Goal: Information Seeking & Learning: Check status

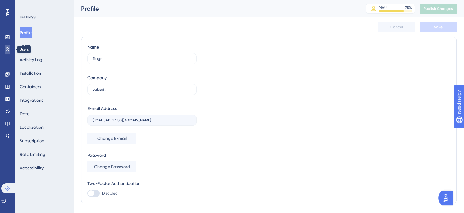
click at [9, 51] on icon at bounding box center [7, 49] width 5 height 5
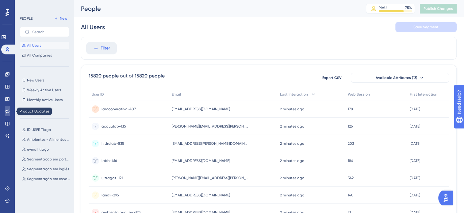
click at [10, 114] on link at bounding box center [7, 111] width 5 height 10
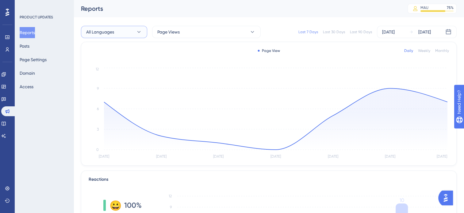
click at [136, 32] on icon at bounding box center [139, 32] width 6 height 6
click at [114, 71] on div "Spanish Spanish" at bounding box center [114, 75] width 48 height 12
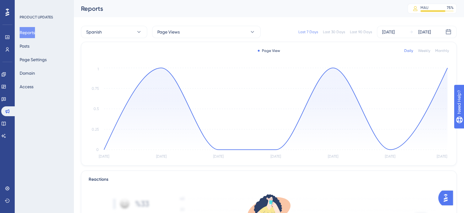
click at [353, 32] on div "Last 90 Days" at bounding box center [361, 31] width 22 height 5
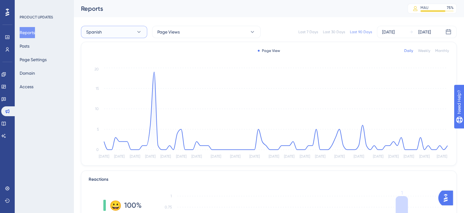
click at [94, 33] on span "Spanish" at bounding box center [94, 31] width 16 height 7
click at [93, 90] on span "English" at bounding box center [96, 87] width 13 height 7
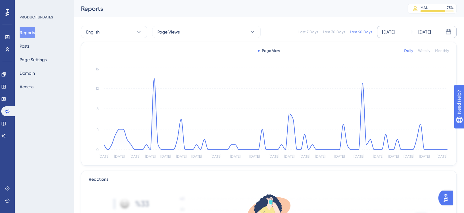
click at [405, 29] on div "[DATE] [DATE]" at bounding box center [417, 32] width 80 height 12
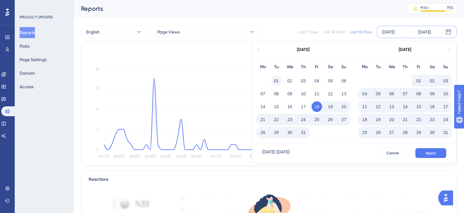
click at [277, 83] on button "01" at bounding box center [276, 80] width 10 height 10
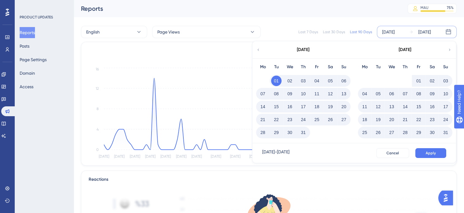
click at [258, 49] on icon at bounding box center [258, 50] width 4 height 6
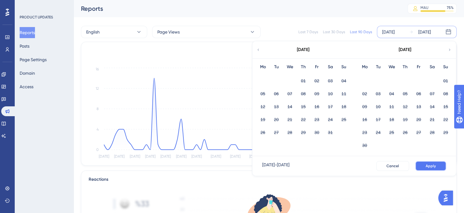
click at [436, 163] on button "Apply" at bounding box center [430, 166] width 31 height 10
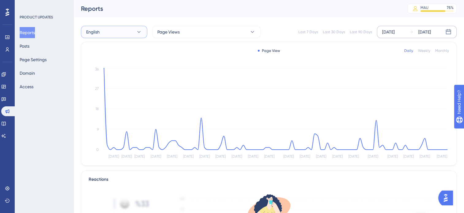
click at [123, 34] on button "English" at bounding box center [114, 32] width 66 height 12
click at [110, 75] on div "Spanish Spanish" at bounding box center [114, 75] width 48 height 12
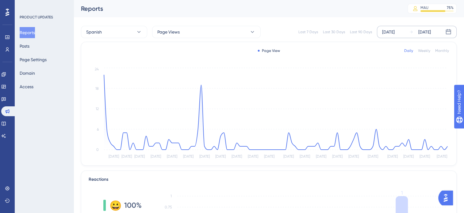
click at [438, 52] on div "Monthly" at bounding box center [442, 50] width 14 height 5
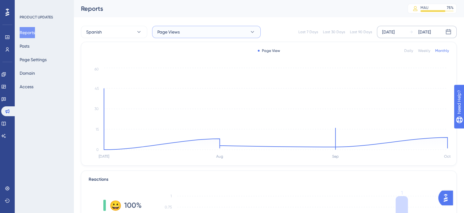
click at [255, 32] on button "Page Views" at bounding box center [206, 32] width 109 height 12
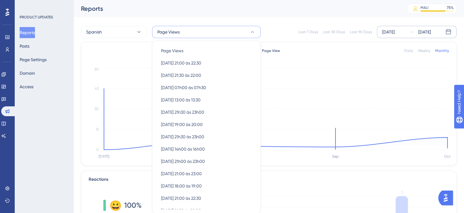
scroll to position [19, 0]
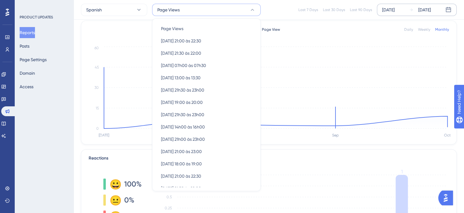
click at [254, 8] on icon at bounding box center [252, 10] width 6 height 6
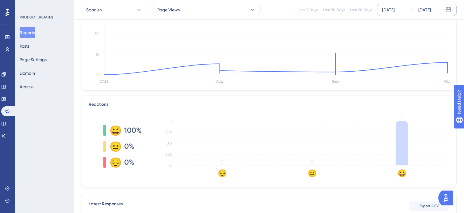
scroll to position [0, 0]
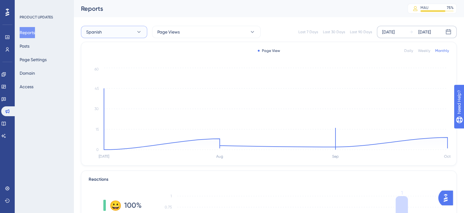
click at [119, 31] on button "Spanish" at bounding box center [114, 32] width 66 height 12
click at [103, 48] on span "All Languages" at bounding box center [104, 50] width 28 height 7
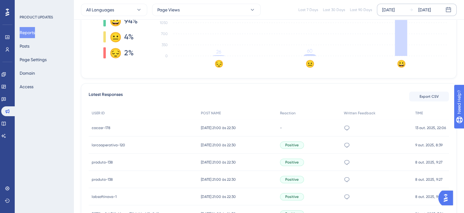
scroll to position [215, 0]
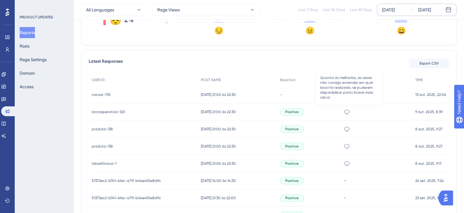
drag, startPoint x: 347, startPoint y: 110, endPoint x: 52, endPoint y: 165, distance: 300.4
click at [52, 165] on div "PRODUCT UPDATES Reports Posts Page Settings Domain Access" at bounding box center [44, 106] width 59 height 213
click at [350, 114] on icon at bounding box center [346, 111] width 5 height 5
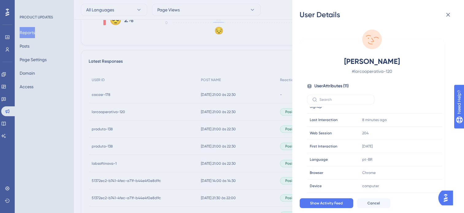
scroll to position [0, 0]
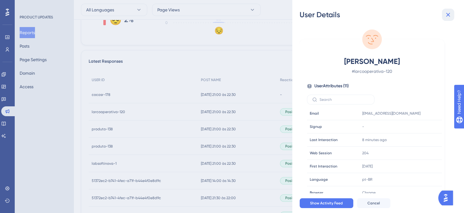
click at [448, 17] on icon at bounding box center [447, 14] width 7 height 7
